Goal: Task Accomplishment & Management: Manage account settings

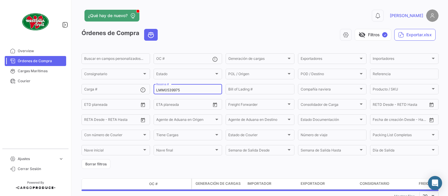
click at [171, 89] on input "LMM0539975" at bounding box center [187, 90] width 63 height 4
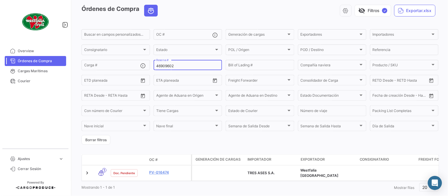
scroll to position [38, 0]
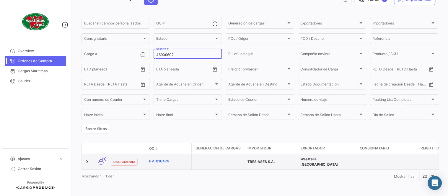
type input "46909602"
click at [162, 159] on link "PV-016474" at bounding box center [169, 161] width 40 height 5
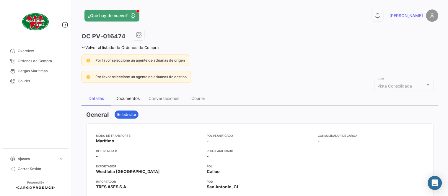
click at [126, 98] on div "Documentos" at bounding box center [127, 98] width 24 height 5
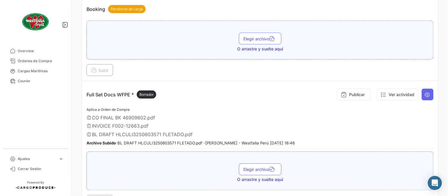
scroll to position [164, 0]
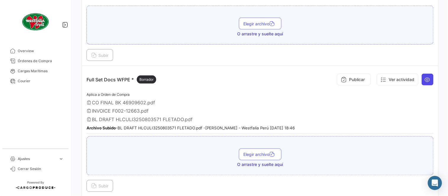
click at [425, 78] on icon at bounding box center [428, 80] width 6 height 6
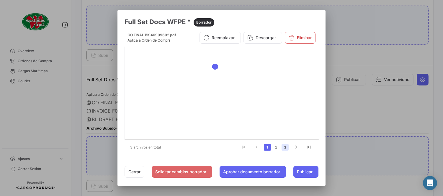
click at [286, 149] on link "3" at bounding box center [285, 147] width 7 height 6
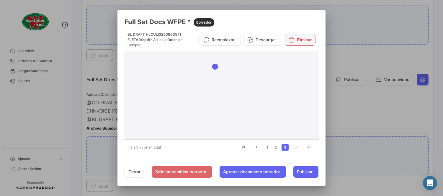
click at [291, 39] on icon at bounding box center [292, 40] width 6 height 6
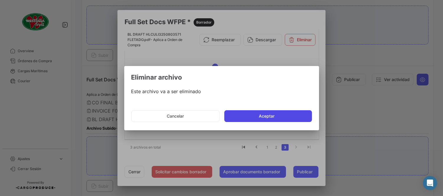
click at [267, 114] on button "Aceptar" at bounding box center [268, 116] width 88 height 12
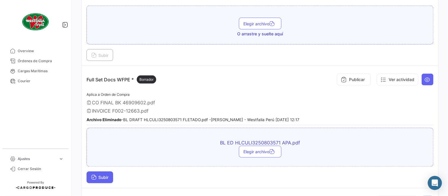
click at [107, 177] on span "Subir" at bounding box center [99, 177] width 17 height 5
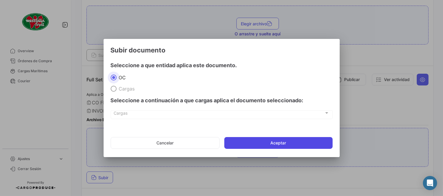
click at [269, 143] on button "Aceptar" at bounding box center [278, 143] width 108 height 12
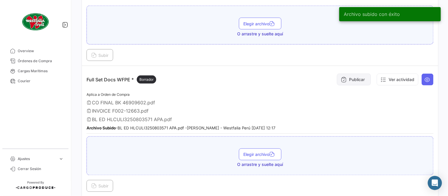
click at [354, 81] on button "Publicar" at bounding box center [354, 80] width 34 height 12
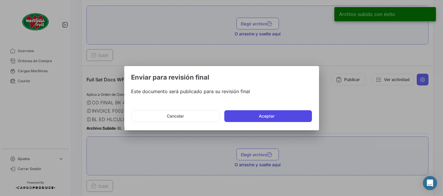
click at [291, 115] on button "Aceptar" at bounding box center [268, 116] width 88 height 12
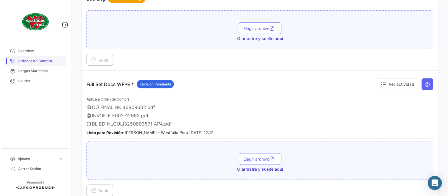
drag, startPoint x: 55, startPoint y: 49, endPoint x: 51, endPoint y: 58, distance: 9.4
click at [55, 49] on span "Overview" at bounding box center [41, 50] width 46 height 5
click at [51, 58] on link "Órdenes de Compra" at bounding box center [35, 61] width 61 height 10
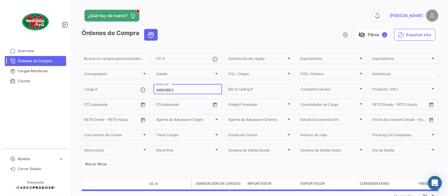
click at [160, 89] on input "46909602" at bounding box center [187, 90] width 63 height 4
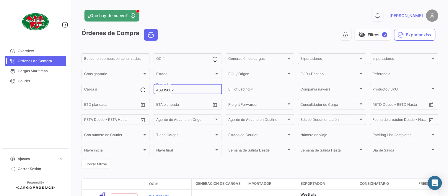
paste input "1222689"
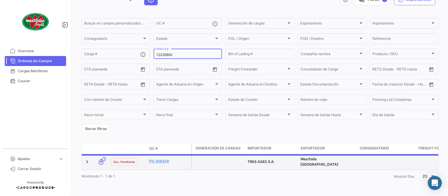
scroll to position [38, 0]
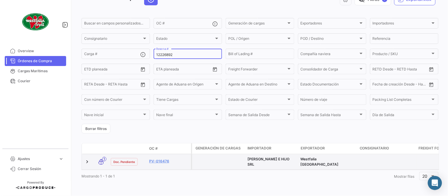
type input "12226892"
click at [167, 154] on datatable-body-cell "PV-016476" at bounding box center [169, 161] width 44 height 15
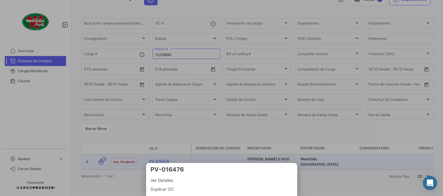
click at [167, 158] on div at bounding box center [221, 98] width 443 height 196
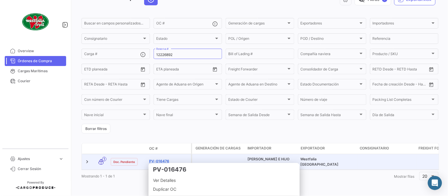
click at [162, 159] on link "PV-016476" at bounding box center [169, 161] width 40 height 5
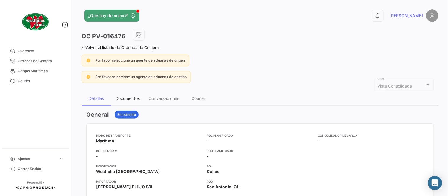
click at [129, 99] on div "Documentos" at bounding box center [127, 98] width 24 height 5
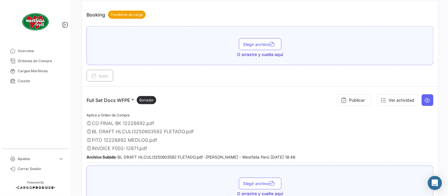
scroll to position [164, 0]
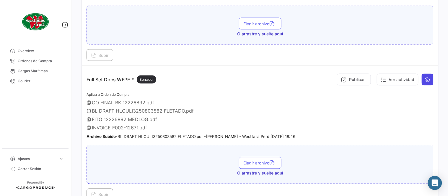
click at [425, 77] on icon at bounding box center [428, 80] width 6 height 6
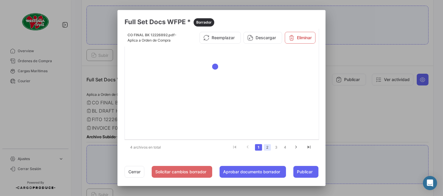
click at [269, 150] on link "2" at bounding box center [267, 147] width 7 height 6
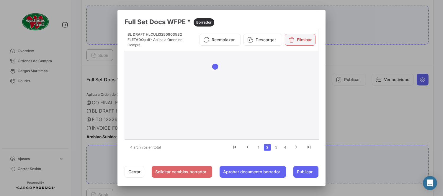
click at [311, 40] on button "Eliminar" at bounding box center [300, 40] width 31 height 12
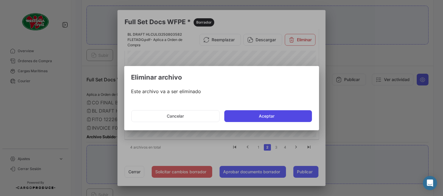
click at [272, 112] on button "Aceptar" at bounding box center [268, 116] width 88 height 12
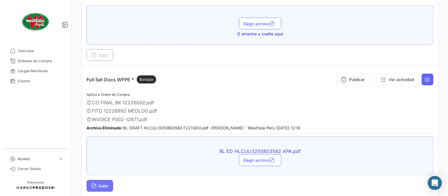
click at [102, 184] on span "Subir" at bounding box center [99, 186] width 17 height 5
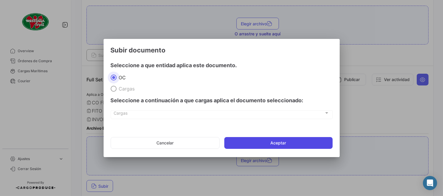
click at [288, 141] on button "Aceptar" at bounding box center [278, 143] width 108 height 12
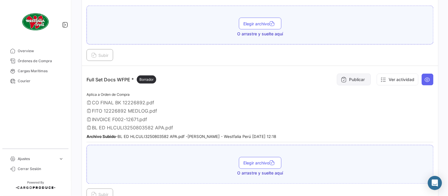
click at [350, 85] on button "Publicar" at bounding box center [354, 80] width 34 height 12
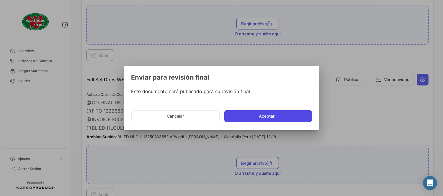
click at [260, 117] on button "Aceptar" at bounding box center [268, 116] width 88 height 12
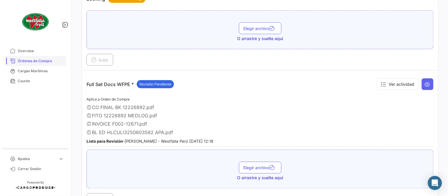
click at [39, 63] on span "Órdenes de Compra" at bounding box center [41, 60] width 46 height 5
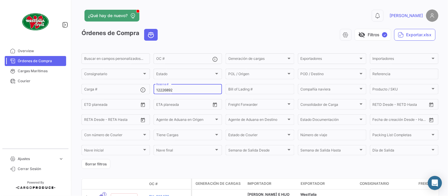
click at [172, 89] on input "12226892" at bounding box center [187, 90] width 63 height 4
paste input "ZIMULMA816975"
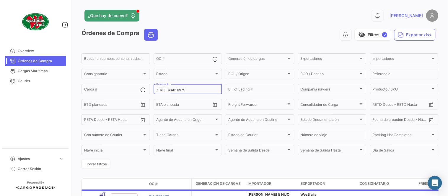
type input "ZIMULMA816975"
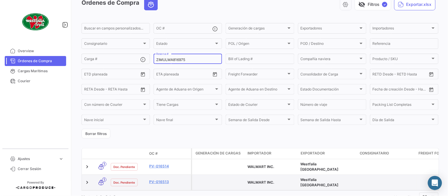
scroll to position [51, 0]
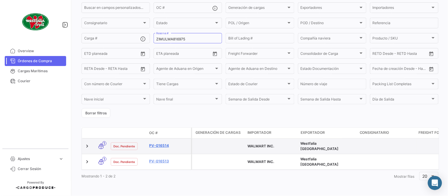
click at [159, 143] on link "PV-016514" at bounding box center [169, 145] width 40 height 5
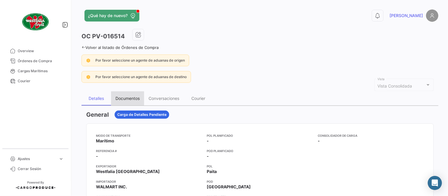
click at [134, 97] on div "Documentos" at bounding box center [127, 98] width 24 height 5
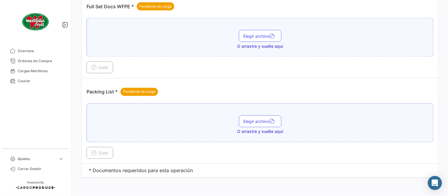
scroll to position [238, 0]
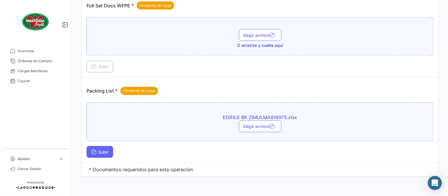
click at [108, 153] on span "Subir" at bounding box center [99, 152] width 17 height 5
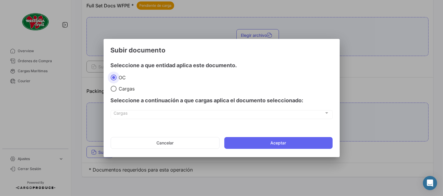
click at [264, 150] on mat-dialog-actions "Cancelar Aceptar" at bounding box center [222, 143] width 222 height 20
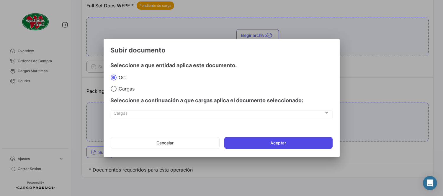
click at [282, 142] on button "Aceptar" at bounding box center [278, 143] width 108 height 12
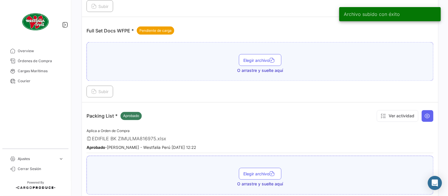
scroll to position [172, 0]
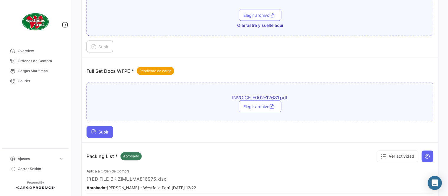
click at [101, 130] on span "Subir" at bounding box center [99, 132] width 17 height 5
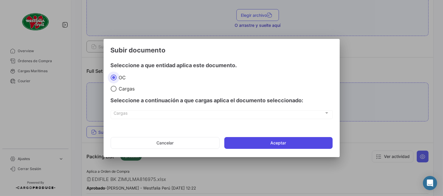
click at [258, 143] on button "Aceptar" at bounding box center [278, 143] width 108 height 12
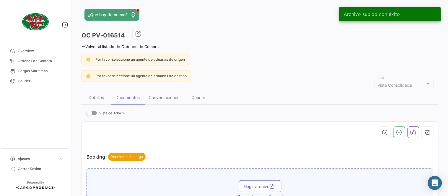
scroll to position [0, 0]
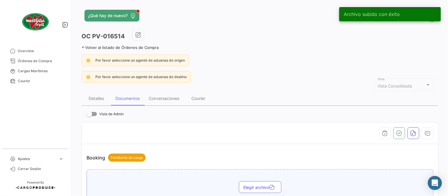
click at [99, 46] on link "Volver al listado de Órdenes de Compra" at bounding box center [119, 47] width 77 height 5
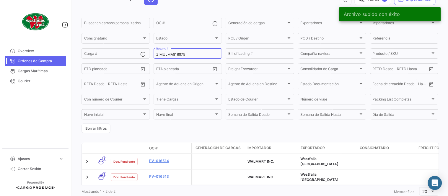
scroll to position [51, 0]
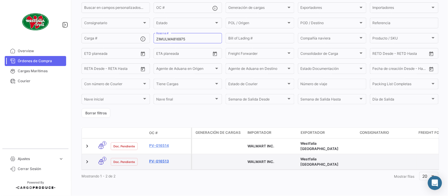
click at [168, 159] on link "PV-016513" at bounding box center [169, 161] width 40 height 5
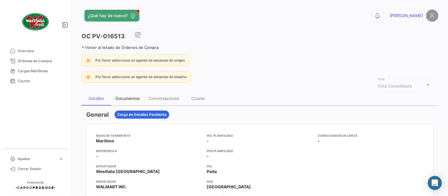
click at [136, 98] on div "Documentos" at bounding box center [127, 98] width 24 height 5
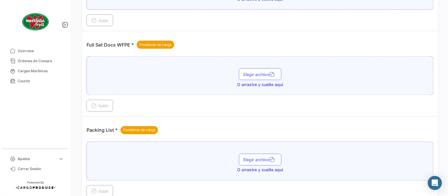
scroll to position [238, 0]
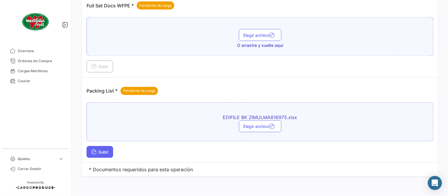
click at [107, 152] on span "Subir" at bounding box center [99, 152] width 17 height 5
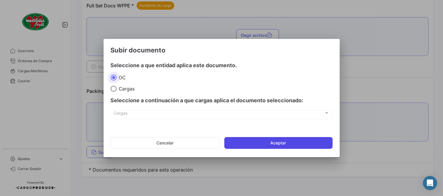
click at [250, 146] on button "Aceptar" at bounding box center [278, 143] width 108 height 12
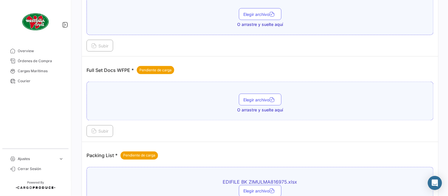
scroll to position [172, 0]
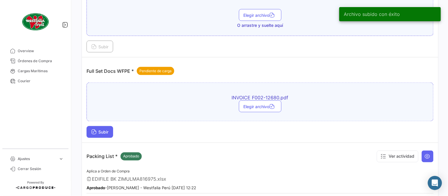
click at [107, 127] on button "Subir" at bounding box center [100, 132] width 27 height 12
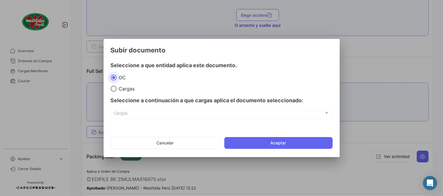
click at [248, 136] on mat-dialog-actions "Cancelar Aceptar" at bounding box center [222, 143] width 222 height 20
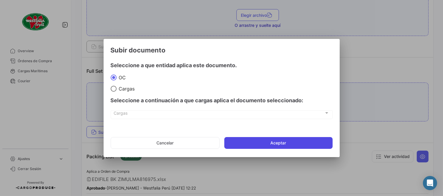
click at [254, 142] on button "Aceptar" at bounding box center [278, 143] width 108 height 12
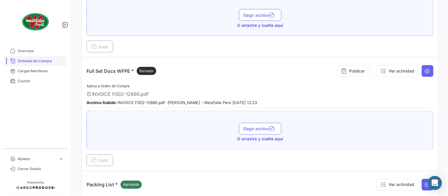
click at [34, 61] on span "Órdenes de Compra" at bounding box center [41, 60] width 46 height 5
